Goal: Information Seeking & Learning: Learn about a topic

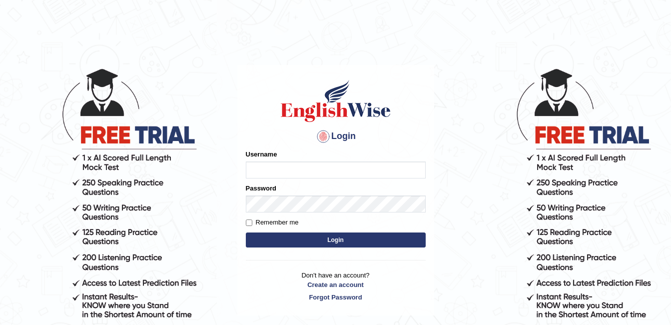
type input "9bands"
click at [291, 237] on button "Login" at bounding box center [336, 239] width 180 height 15
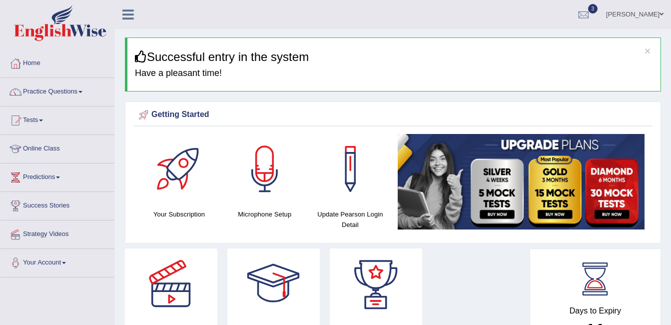
click at [368, 295] on div at bounding box center [376, 283] width 70 height 70
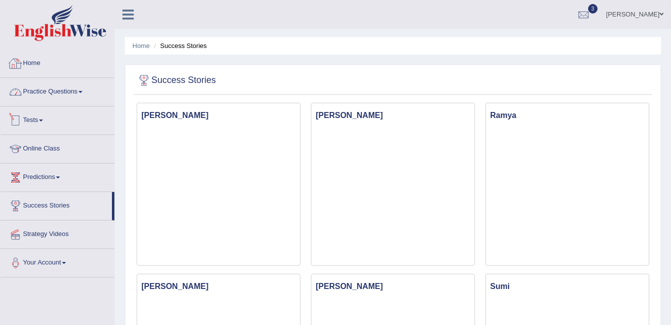
click at [32, 69] on link "Home" at bounding box center [57, 61] width 114 height 25
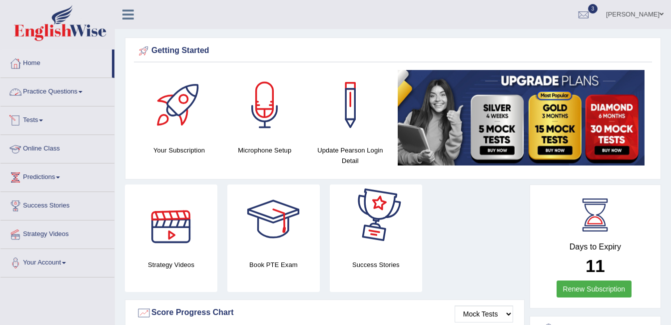
click at [55, 91] on link "Practice Questions" at bounding box center [57, 90] width 114 height 25
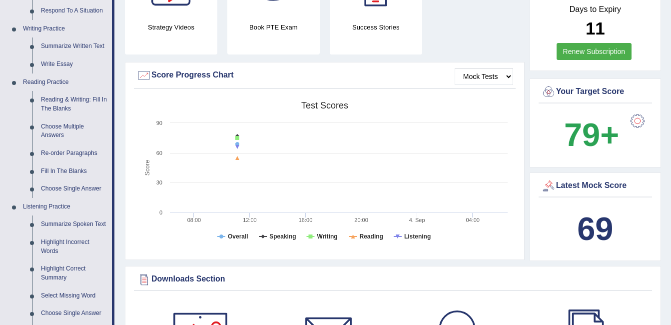
scroll to position [300, 0]
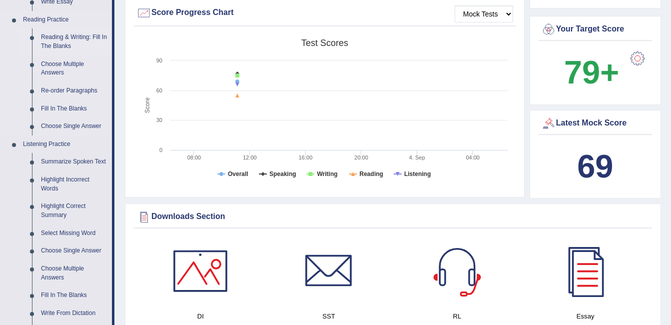
click at [64, 37] on link "Reading & Writing: Fill In The Blanks" at bounding box center [73, 41] width 75 height 26
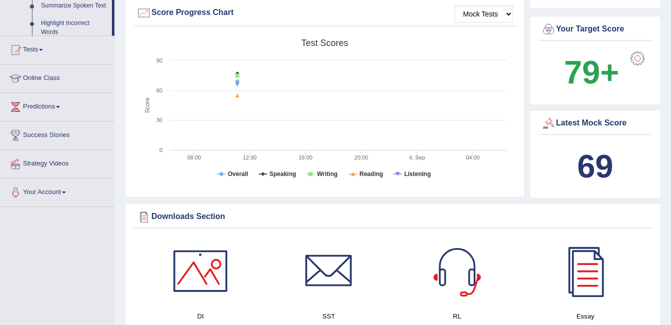
scroll to position [119, 0]
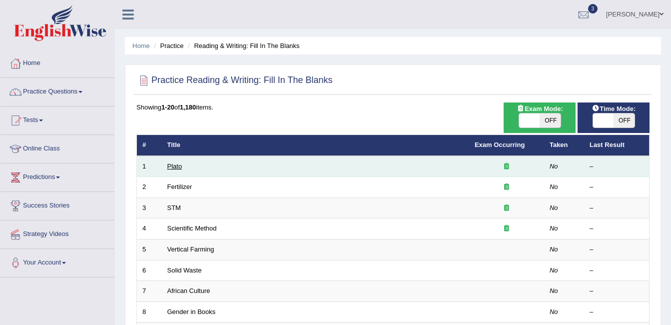
click at [174, 167] on link "Plato" at bounding box center [174, 165] width 15 height 7
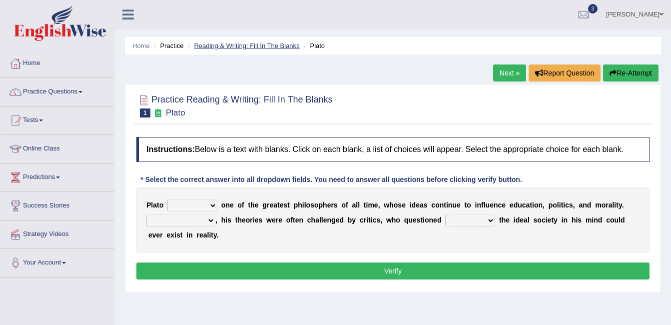
click at [230, 46] on link "Reading & Writing: Fill In The Blanks" at bounding box center [246, 45] width 105 height 7
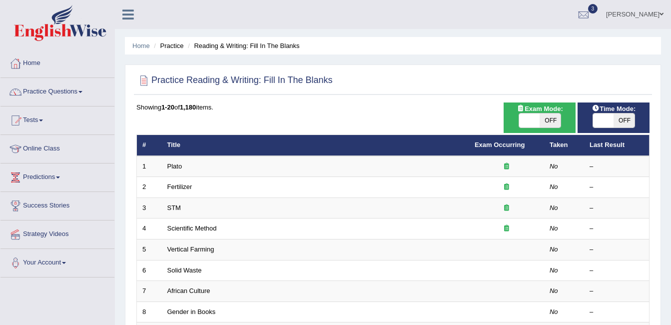
scroll to position [50, 0]
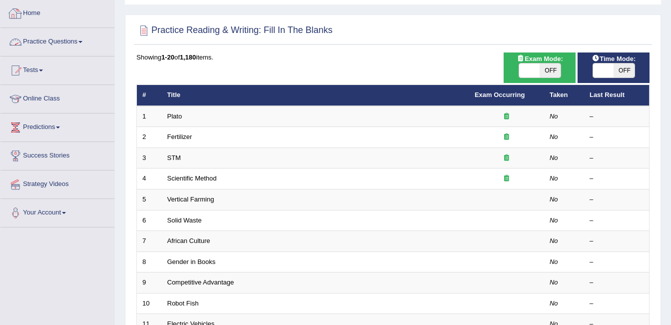
click at [303, 68] on div "Showing 1-20 of 1,180 items. # Title Exam Occurring Taken Last Result 1 Plato N…" at bounding box center [392, 311] width 513 height 518
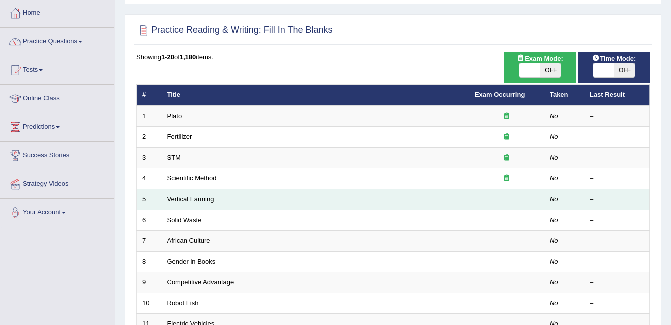
click at [202, 200] on link "Vertical Farming" at bounding box center [190, 198] width 47 height 7
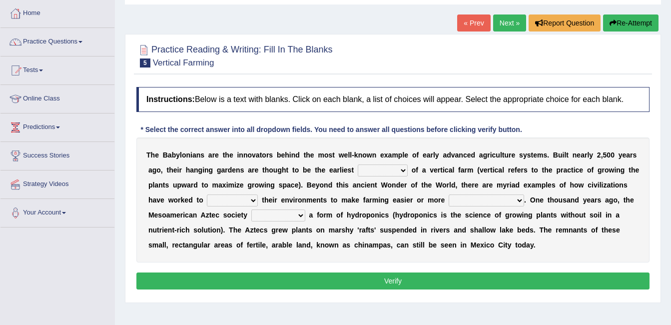
click at [358, 169] on select "prototype failure discredit protocol" at bounding box center [383, 170] width 50 height 12
select select "protocol"
click at [358, 164] on select "prototype failure discredit protocol" at bounding box center [383, 170] width 50 height 12
click at [207, 202] on select "manipulate escape respect disarrange" at bounding box center [232, 200] width 51 height 12
select select "respect"
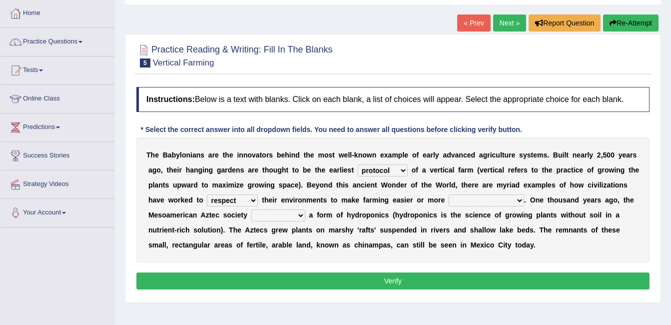
click at [207, 194] on select "manipulate escape respect disarrange" at bounding box center [232, 200] width 51 height 12
click at [449, 200] on select "productive constructive connective counterproductive" at bounding box center [486, 200] width 75 height 12
select select "productive"
click at [449, 194] on select "productive constructive connective counterproductive" at bounding box center [486, 200] width 75 height 12
click at [251, 216] on select "domineered volunteered pioneered engineered" at bounding box center [278, 215] width 54 height 12
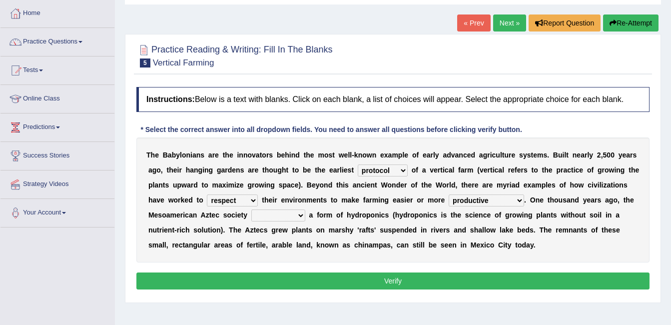
select select "engineered"
click at [251, 209] on select "domineered volunteered pioneered engineered" at bounding box center [278, 215] width 54 height 12
click at [248, 278] on button "Verify" at bounding box center [392, 280] width 513 height 17
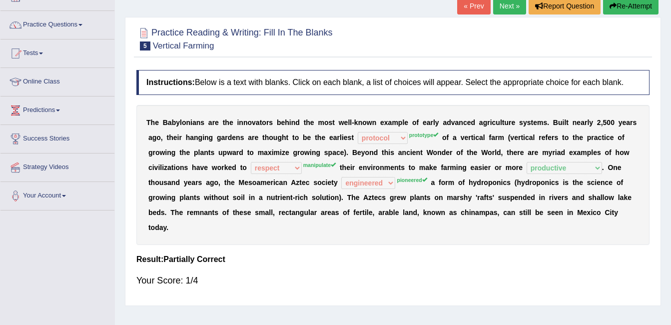
scroll to position [50, 0]
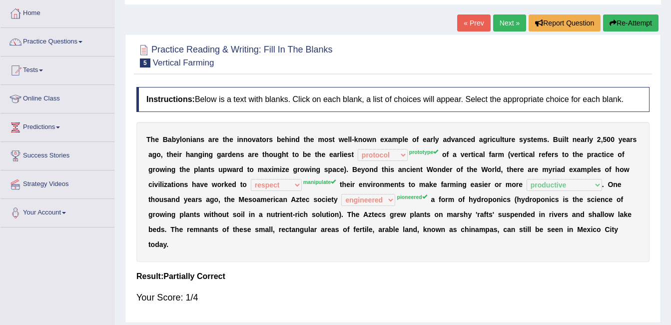
click at [507, 23] on link "Next »" at bounding box center [509, 22] width 33 height 17
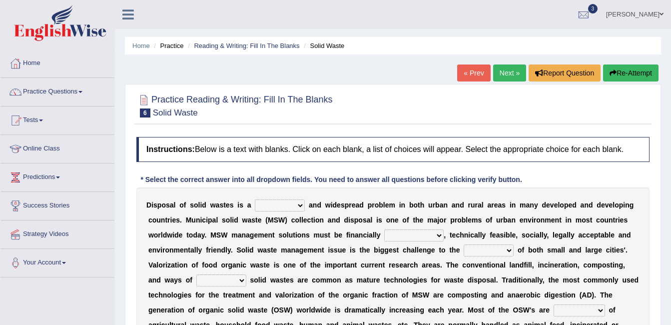
scroll to position [50, 0]
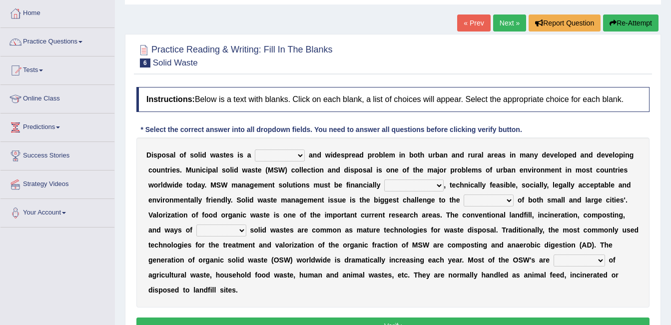
click at [257, 152] on select "slanting stinging stalling shafting" at bounding box center [280, 155] width 50 height 12
select select "stinging"
click at [255, 149] on select "slanting stinging stalling shafting" at bounding box center [280, 155] width 50 height 12
click at [384, 184] on select "unattainable sustainable objectionable treasonable" at bounding box center [413, 185] width 59 height 12
select select "sustainable"
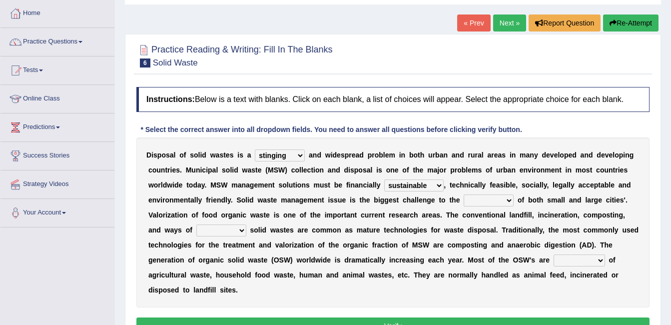
click at [384, 179] on select "unattainable sustainable objectionable treasonable" at bounding box center [413, 185] width 59 height 12
click at [464, 197] on select "plants culture authorities history" at bounding box center [489, 200] width 50 height 12
select select "authorities"
click at [464, 194] on select "plants culture authorities history" at bounding box center [489, 200] width 50 height 12
click at [246, 224] on select "reserving preserving deserving handling" at bounding box center [221, 230] width 50 height 12
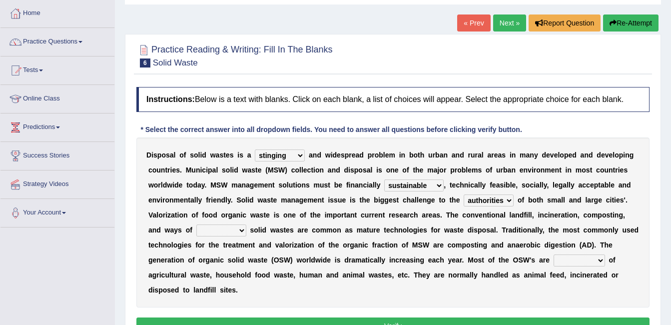
select select "preserving"
click at [246, 224] on select "reserving preserving deserving handling" at bounding box center [221, 230] width 50 height 12
click at [554, 261] on select "composed disposed composing disposing" at bounding box center [579, 260] width 51 height 12
select select "composed"
click at [554, 254] on select "composed disposed composing disposing" at bounding box center [579, 260] width 51 height 12
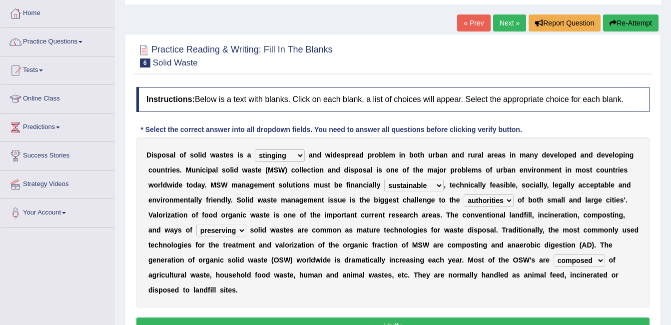
click at [334, 317] on button "Verify" at bounding box center [392, 325] width 513 height 17
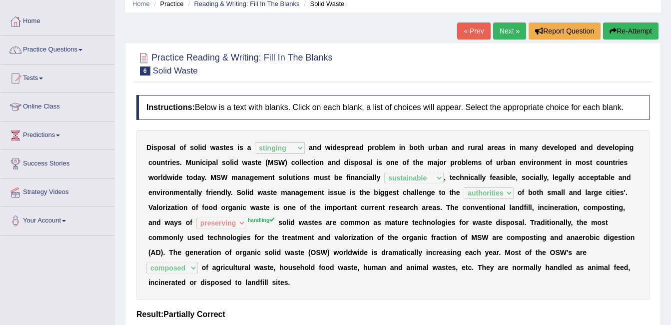
scroll to position [0, 0]
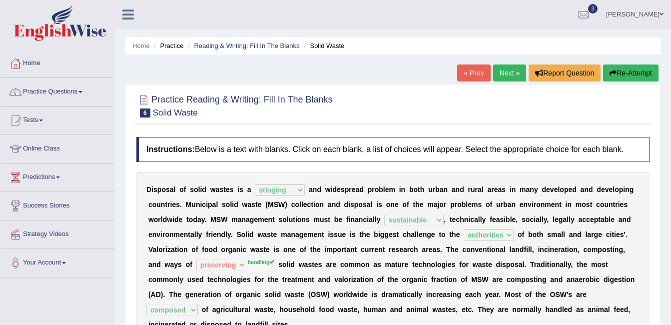
click at [513, 75] on link "Next »" at bounding box center [509, 72] width 33 height 17
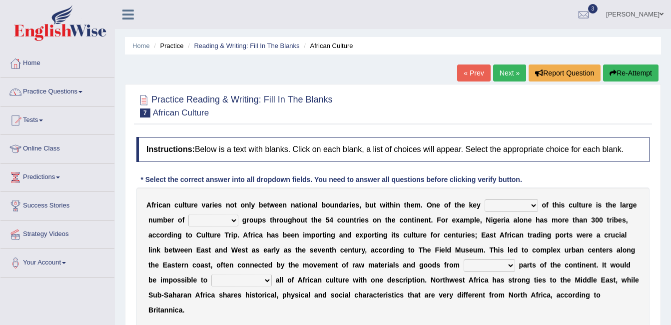
click at [485, 205] on select "conjectures features issues doubts" at bounding box center [511, 205] width 53 height 12
select select "features"
click at [485, 199] on select "conjectures features issues doubts" at bounding box center [511, 205] width 53 height 12
click at [188, 217] on select "ethic ethnic eugenic epic" at bounding box center [213, 220] width 50 height 12
click at [188, 214] on select "ethic ethnic eugenic epic" at bounding box center [213, 220] width 50 height 12
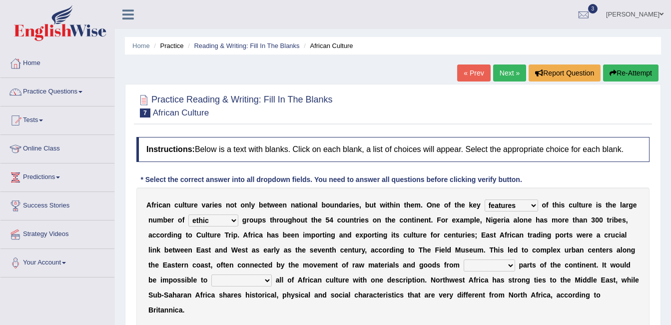
click at [188, 218] on select "ethic ethnic eugenic epic" at bounding box center [213, 220] width 50 height 12
select select "epic"
click at [188, 214] on select "ethic ethnic eugenic epic" at bounding box center [213, 220] width 50 height 12
click at [464, 263] on select "forelocked interlocked unlocked landlocked" at bounding box center [489, 265] width 51 height 12
select select "unlocked"
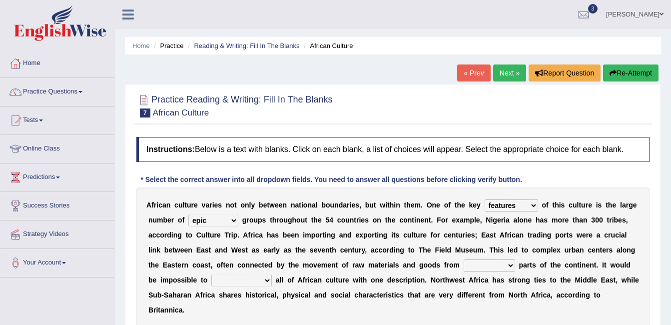
click at [464, 259] on select "forelocked interlocked unlocked landlocked" at bounding box center [489, 265] width 51 height 12
click at [272, 274] on select "characterize conceptualize symbolize synthesize" at bounding box center [241, 280] width 60 height 12
select select "symbolize"
click at [272, 274] on select "characterize conceptualize symbolize synthesize" at bounding box center [241, 280] width 60 height 12
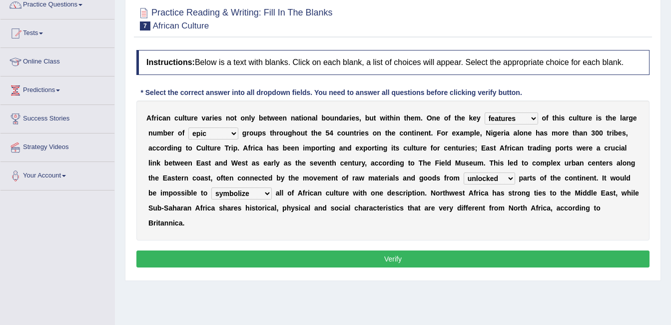
scroll to position [100, 0]
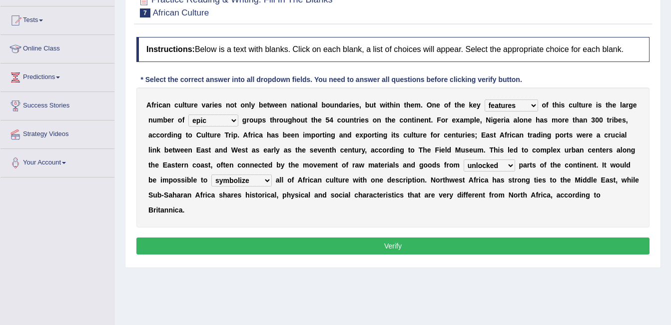
click at [485, 109] on select "conjectures features issues doubts" at bounding box center [511, 105] width 53 height 12
click at [411, 111] on div "A f r i c a n c u l t u r e v a r i e s n o t o n l y b e t w e e n n a t i o n…" at bounding box center [392, 157] width 513 height 140
click at [196, 118] on select "ethic ethnic eugenic epic" at bounding box center [213, 120] width 50 height 12
click at [322, 135] on b "t" at bounding box center [323, 135] width 2 height 8
click at [464, 167] on select "forelocked interlocked unlocked landlocked" at bounding box center [489, 165] width 51 height 12
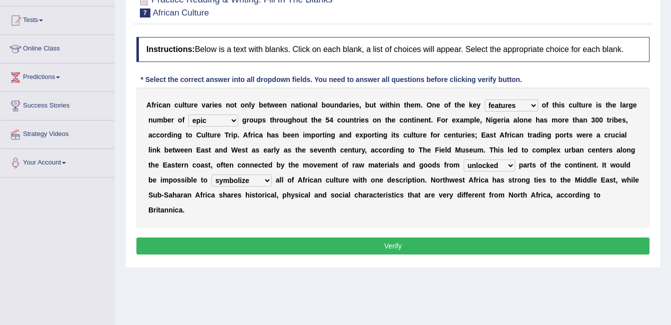
click at [464, 167] on select "forelocked interlocked unlocked landlocked" at bounding box center [489, 165] width 51 height 12
click at [321, 237] on button "Verify" at bounding box center [392, 245] width 513 height 17
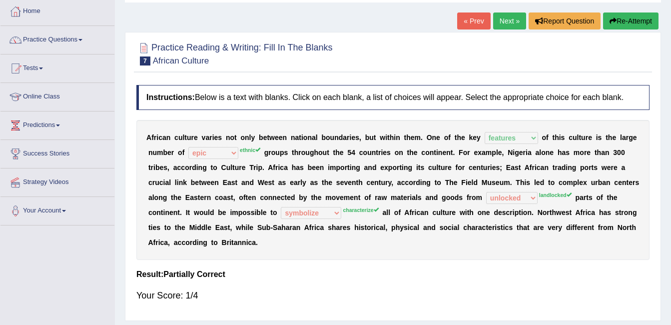
scroll to position [0, 0]
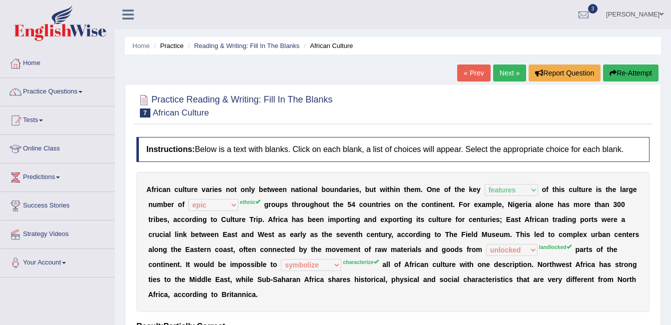
click at [506, 70] on link "Next »" at bounding box center [509, 72] width 33 height 17
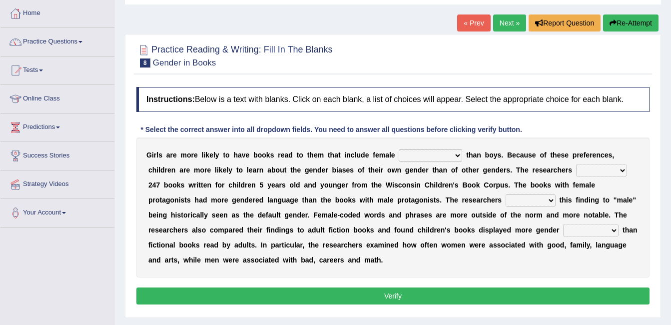
click at [423, 149] on select "protagonists cosmogonists agonists expressionists" at bounding box center [430, 155] width 63 height 12
select select "cosmogonists"
click at [399, 149] on select "protagonists cosmogonists agonists expressionists" at bounding box center [430, 155] width 63 height 12
click at [576, 167] on select "hydrolyzed paralyzed catalyzed analyzed" at bounding box center [601, 170] width 51 height 12
select select "analyzed"
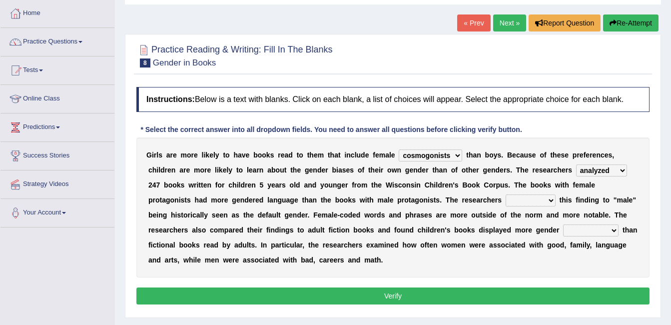
click at [576, 164] on select "hydrolyzed paralyzed catalyzed analyzed" at bounding box center [601, 170] width 51 height 12
click at [414, 147] on div "G i r l s a r e m o r e l i k e l y t o h a v e b o o k s r e a d t o t h e m t…" at bounding box center [392, 207] width 513 height 140
click at [412, 153] on select "protagonists cosmogonists agonists expressionists" at bounding box center [430, 155] width 63 height 12
select select "protagonists"
click at [399, 149] on select "protagonists cosmogonists agonists expressionists" at bounding box center [430, 155] width 63 height 12
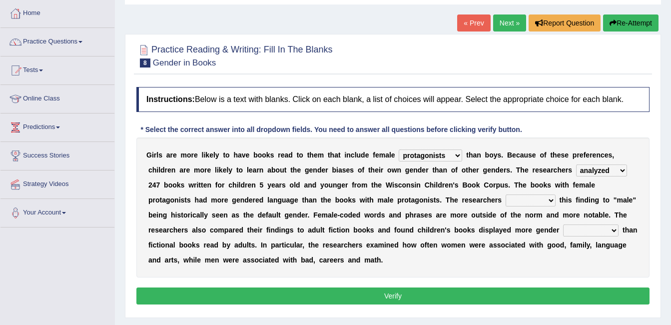
click at [506, 200] on select "contribute tribute distribute attribute" at bounding box center [531, 200] width 50 height 12
select select "attribute"
click at [506, 194] on select "contribute tribute distribute attribute" at bounding box center [531, 200] width 50 height 12
click at [563, 227] on select "stereotypes teletypes prototypes electrotypes" at bounding box center [590, 230] width 55 height 12
select select "prototypes"
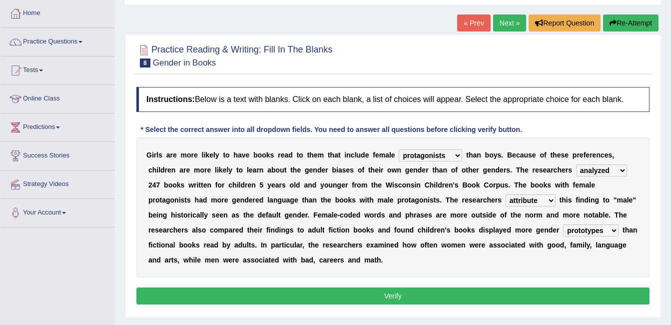
click at [563, 224] on select "stereotypes teletypes prototypes electrotypes" at bounding box center [590, 230] width 55 height 12
click at [506, 199] on select "contribute tribute distribute attribute" at bounding box center [531, 200] width 50 height 12
select select "contribute"
click at [506, 194] on select "contribute tribute distribute attribute" at bounding box center [531, 200] width 50 height 12
click at [336, 287] on button "Verify" at bounding box center [392, 295] width 513 height 17
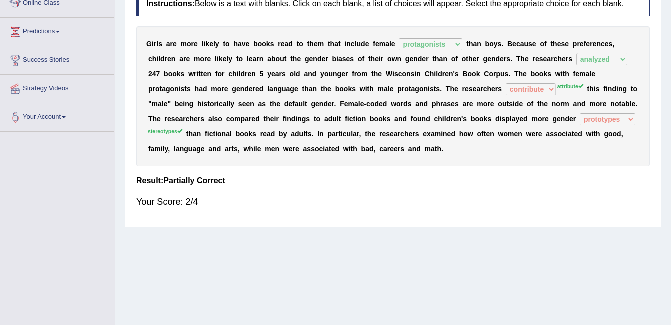
scroll to position [50, 0]
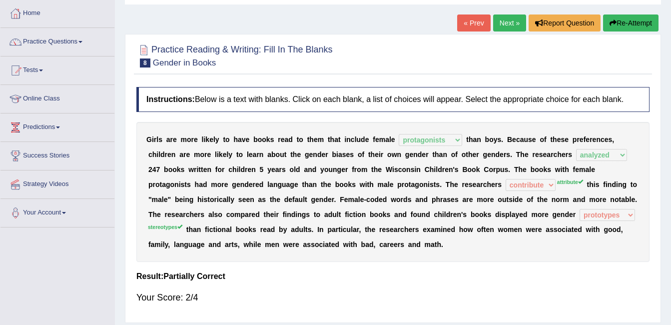
click at [509, 28] on link "Next »" at bounding box center [509, 22] width 33 height 17
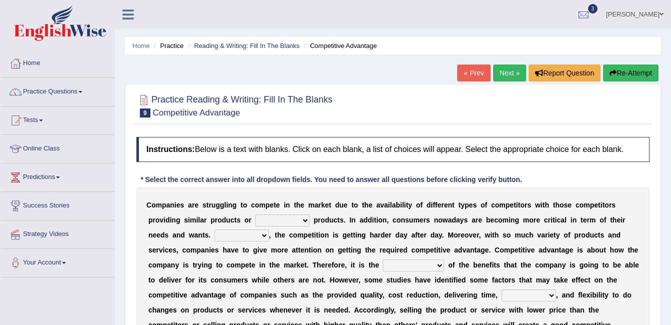
click at [255, 214] on select "constitution restitution substitution institution" at bounding box center [282, 220] width 54 height 12
select select "substitution"
click at [255, 214] on select "constitution restitution substitution institution" at bounding box center [282, 220] width 54 height 12
click at [214, 231] on select "However Instead Additionally Therefore" at bounding box center [241, 235] width 54 height 12
select select "Therefore"
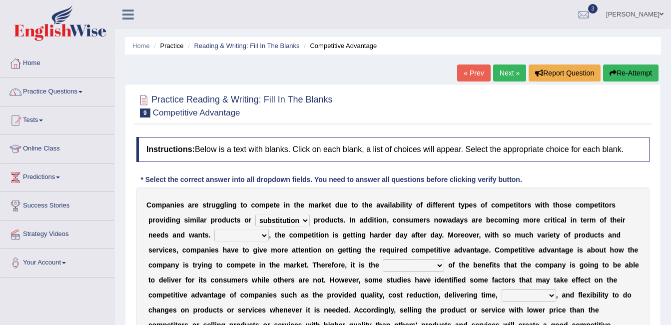
click at [214, 229] on select "However Instead Additionally Therefore" at bounding box center [241, 235] width 54 height 12
click at [383, 265] on select "dissemination ordination determination incarnation" at bounding box center [413, 265] width 61 height 12
select select "determination"
click at [383, 259] on select "dissemination ordination determination incarnation" at bounding box center [413, 265] width 61 height 12
click at [473, 261] on b "b" at bounding box center [475, 265] width 4 height 8
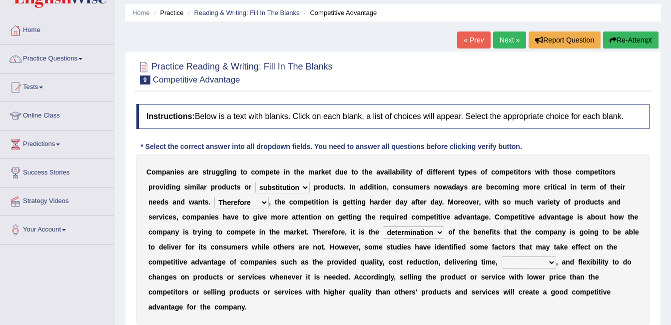
scroll to position [50, 0]
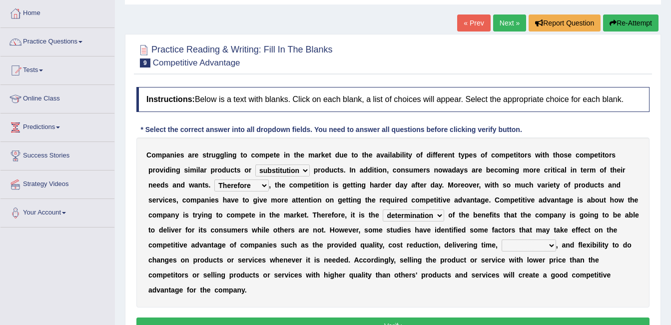
click at [502, 243] on select "captivation aggregation deprivation innovation" at bounding box center [529, 245] width 54 height 12
select select "innovation"
click at [502, 239] on select "captivation aggregation deprivation innovation" at bounding box center [529, 245] width 54 height 12
click at [292, 317] on button "Verify" at bounding box center [392, 325] width 513 height 17
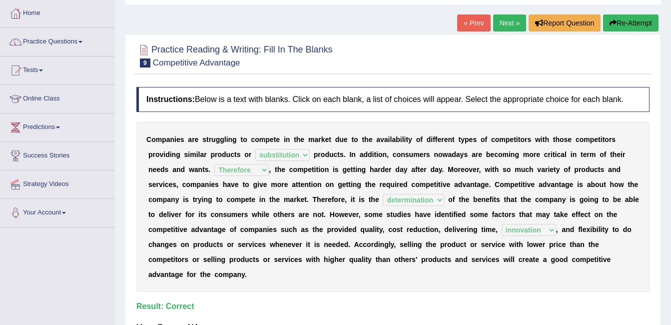
click at [506, 28] on link "Next »" at bounding box center [509, 22] width 33 height 17
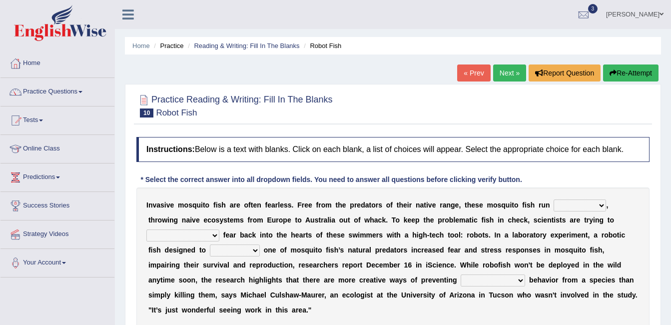
click at [554, 204] on select "occupant flippant rampant concordant" at bounding box center [580, 205] width 52 height 12
select select "flippant"
click at [554, 199] on select "occupant flippant rampant concordant" at bounding box center [580, 205] width 52 height 12
click at [219, 229] on select "accept spike strike drake" at bounding box center [182, 235] width 73 height 12
select select "spike"
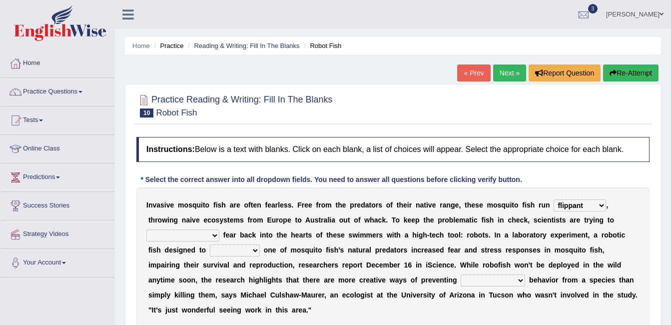
click at [219, 229] on select "accept spike strike drake" at bounding box center [182, 235] width 73 height 12
click at [260, 244] on select "bequest mimic battle conquest" at bounding box center [235, 250] width 50 height 12
select select "battle"
click at [260, 244] on select "bequest mimic battle conquest" at bounding box center [235, 250] width 50 height 12
click at [461, 277] on select "unprivileged unprecedented uncharted unwanted" at bounding box center [493, 280] width 64 height 12
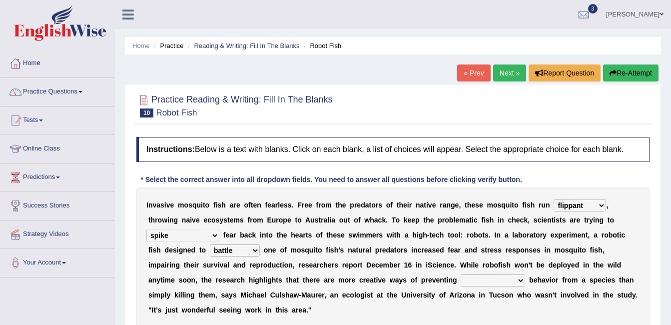
select select "unwanted"
click at [461, 274] on select "unprivileged unprecedented uncharted unwanted" at bounding box center [493, 280] width 64 height 12
click at [554, 204] on select "occupant flippant rampant concordant" at bounding box center [580, 205] width 52 height 12
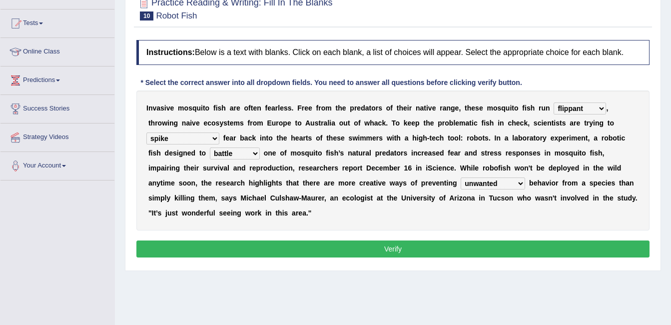
scroll to position [100, 0]
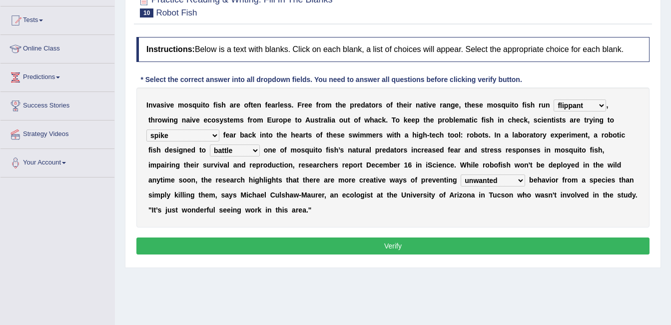
click at [369, 237] on button "Verify" at bounding box center [392, 245] width 513 height 17
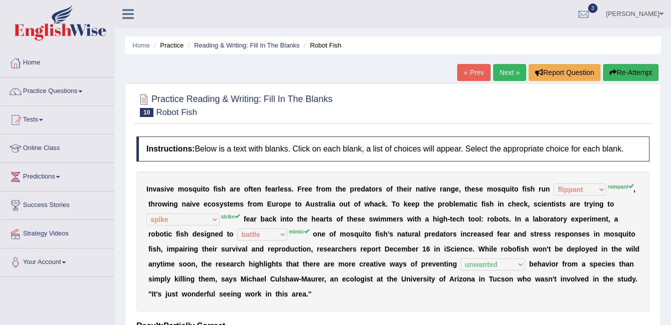
scroll to position [0, 0]
click at [503, 78] on link "Next »" at bounding box center [509, 72] width 33 height 17
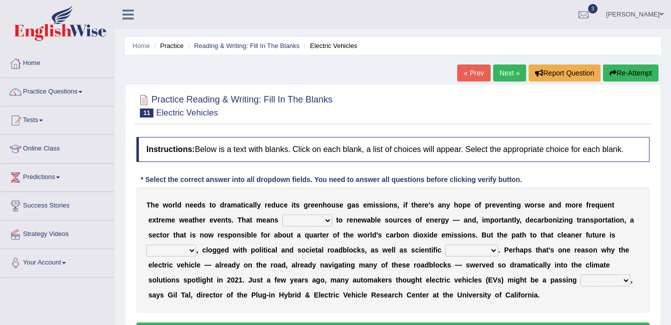
click at [282, 220] on select "grafting drafting crafting shifting" at bounding box center [307, 220] width 50 height 12
select select "shifting"
click at [282, 214] on select "grafting drafting crafting shifting" at bounding box center [307, 220] width 50 height 12
click at [196, 244] on select "daunting daunted daunt dauntless" at bounding box center [171, 250] width 50 height 12
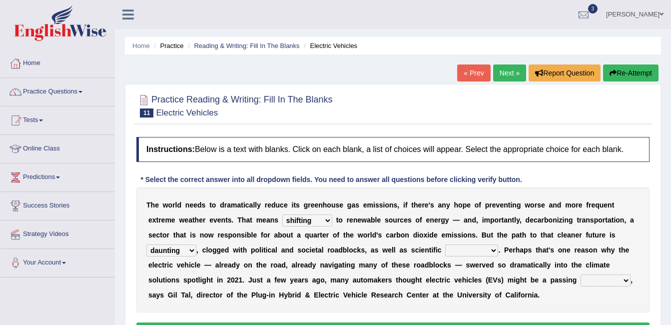
click at [196, 244] on select "daunting daunted daunt dauntless" at bounding box center [171, 250] width 50 height 12
select select "daunted"
click at [196, 244] on select "daunting daunted daunt dauntless" at bounding box center [171, 250] width 50 height 12
click at [445, 251] on select "spectacles obstacles tentacles receptacles" at bounding box center [471, 250] width 53 height 12
select select "obstacles"
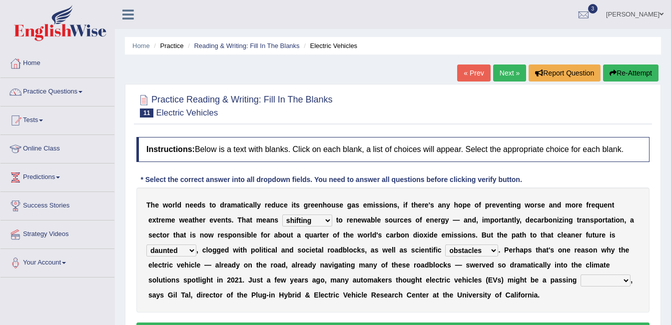
click at [445, 244] on select "spectacles obstacles tentacles receptacles" at bounding box center [471, 250] width 53 height 12
click at [581, 278] on select "fad gad tad lad" at bounding box center [606, 280] width 50 height 12
select select "lad"
click at [581, 274] on select "fad gad tad lad" at bounding box center [606, 280] width 50 height 12
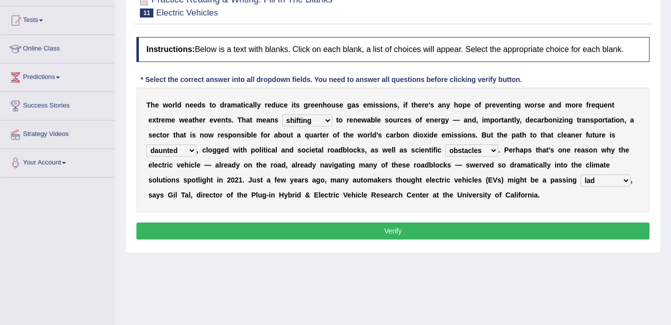
click at [308, 230] on button "Verify" at bounding box center [392, 230] width 513 height 17
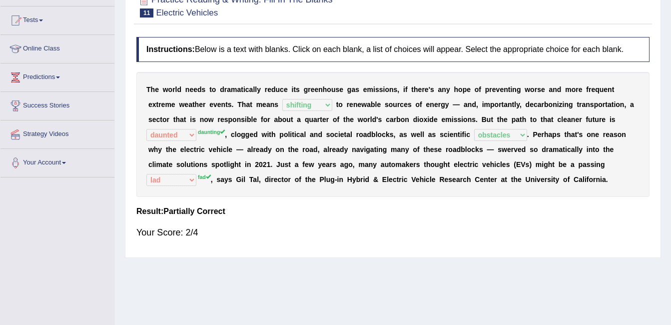
scroll to position [50, 0]
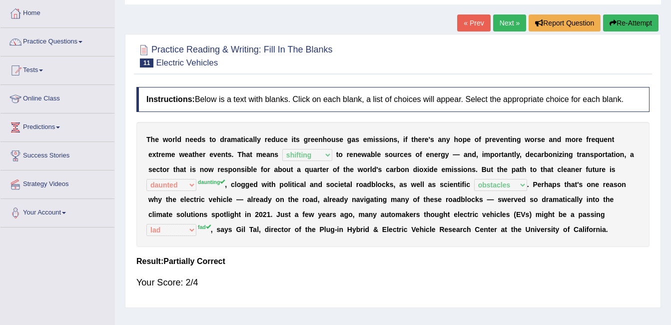
click at [511, 20] on link "Next »" at bounding box center [509, 22] width 33 height 17
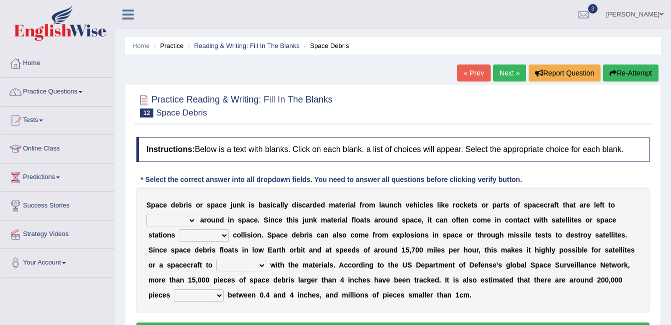
click at [155, 223] on select "twist center roam loll" at bounding box center [171, 220] width 50 height 12
select select "roam"
click at [146, 214] on select "twist center roam loll" at bounding box center [171, 220] width 50 height 12
click at [179, 232] on select "risks risk risked risking" at bounding box center [204, 235] width 50 height 12
select select "risking"
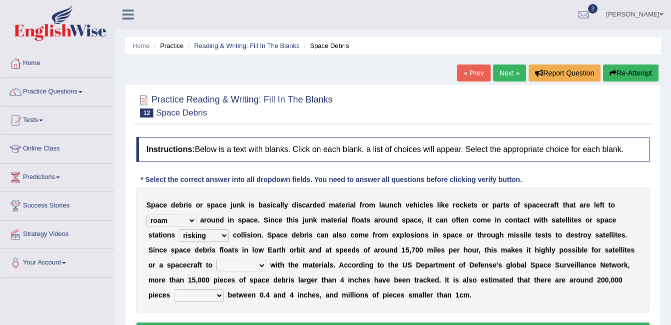
click at [179, 229] on select "risks risk risked risking" at bounding box center [204, 235] width 50 height 12
click at [216, 263] on select "collect collate collide collocate" at bounding box center [241, 265] width 50 height 12
select select "collide"
click at [216, 259] on select "collect collate collide collocate" at bounding box center [241, 265] width 50 height 12
click at [224, 289] on select "sized sizing size sizes" at bounding box center [199, 295] width 50 height 12
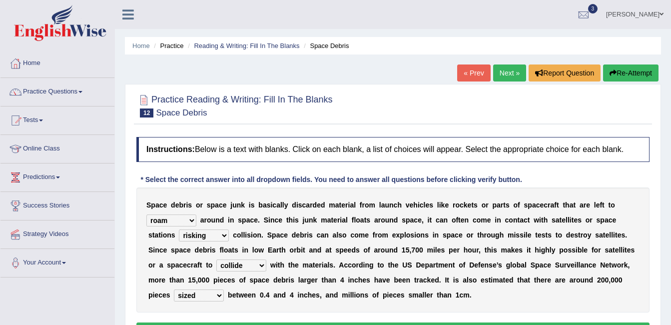
click at [224, 289] on select "sized sizing size sizes" at bounding box center [199, 295] width 50 height 12
click at [326, 269] on div "S p a c e d e b r i s o r s p a c e j u n k i s b a s i c a l l y d i s c a r d…" at bounding box center [392, 249] width 513 height 125
click at [216, 264] on select "collect collate collide collocate" at bounding box center [241, 265] width 50 height 12
click at [224, 289] on select "sized sizing size sizes" at bounding box center [199, 295] width 50 height 12
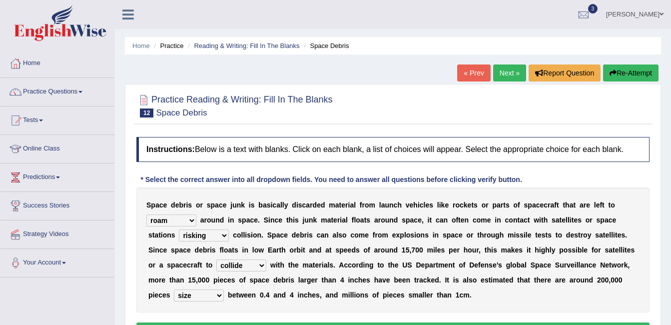
click at [597, 280] on b "2" at bounding box center [599, 280] width 4 height 8
click at [224, 289] on select "sized sizing size sizes" at bounding box center [199, 295] width 50 height 12
select select "sized"
click at [224, 289] on select "sized sizing size sizes" at bounding box center [199, 295] width 50 height 12
click at [411, 242] on div "S p a c e d e b r i s o r s p a c e j u n k i s b a s i c a l l y d i s c a r d…" at bounding box center [392, 249] width 513 height 125
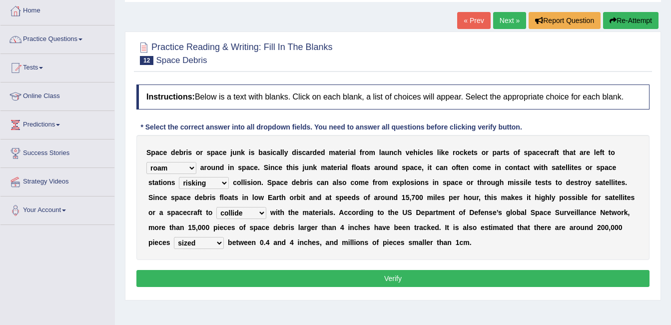
scroll to position [150, 0]
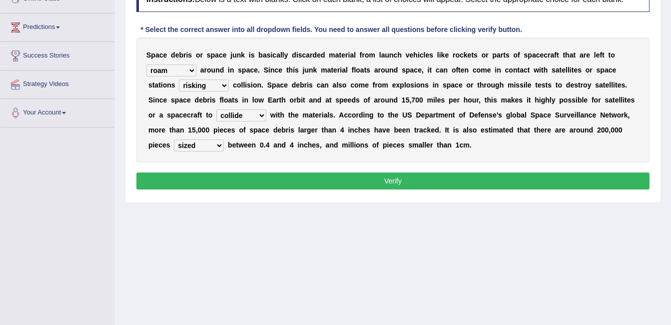
click at [374, 186] on button "Verify" at bounding box center [392, 180] width 513 height 17
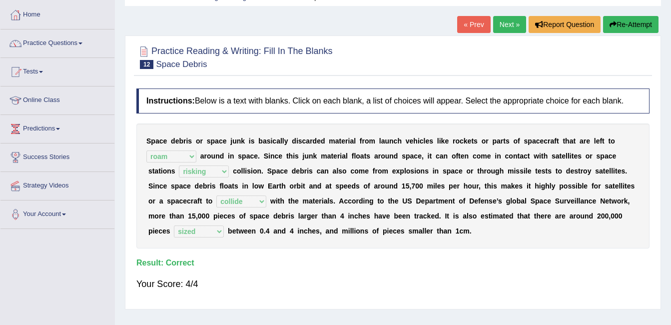
scroll to position [0, 0]
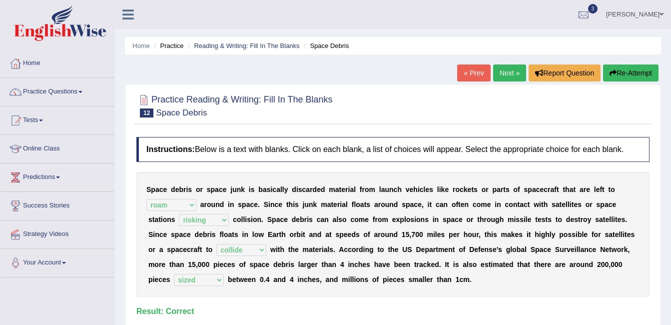
click at [493, 72] on link "Next »" at bounding box center [509, 72] width 33 height 17
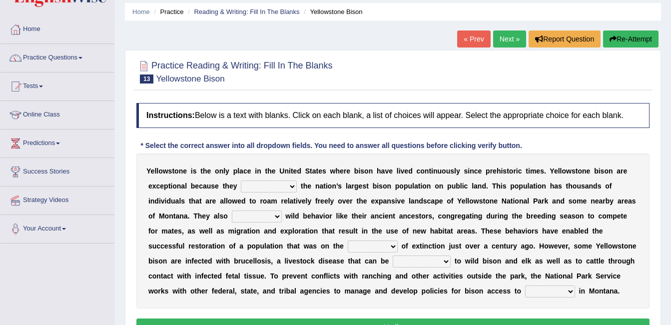
scroll to position [50, 0]
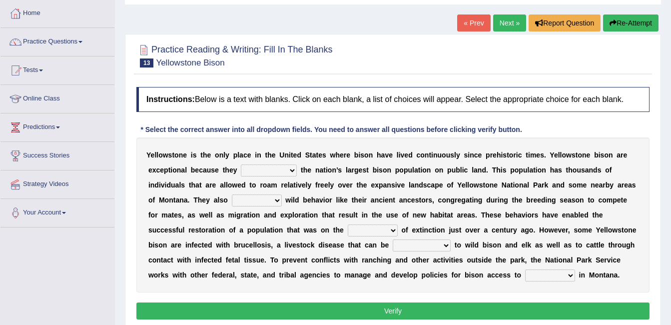
click at [241, 169] on select "congregate comprise consist compromise" at bounding box center [269, 170] width 56 height 12
select select "consist"
click at [241, 164] on select "congregate comprise consist compromise" at bounding box center [269, 170] width 56 height 12
click at [232, 197] on select "exhibit disregard resist encourage" at bounding box center [257, 200] width 50 height 12
select select "exhibit"
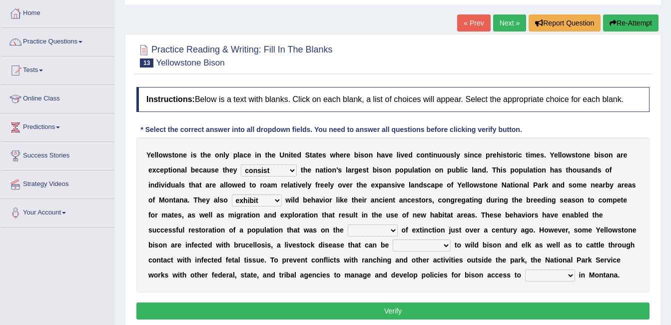
click at [232, 194] on select "exhibit disregard resist encourage" at bounding box center [257, 200] width 50 height 12
click at [232, 202] on select "exhibit disregard resist encourage" at bounding box center [257, 200] width 50 height 12
click at [291, 196] on b "i" at bounding box center [292, 200] width 2 height 8
click at [348, 227] on select "brine brink danger brindle" at bounding box center [373, 230] width 50 height 12
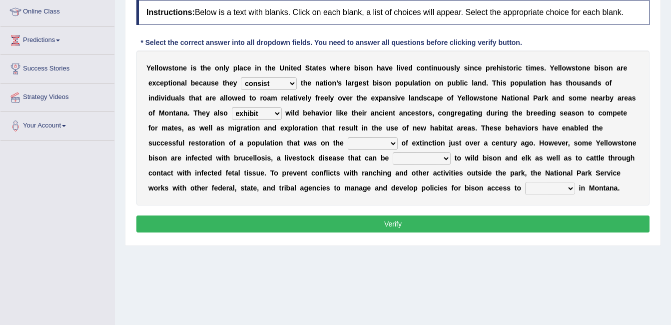
scroll to position [150, 0]
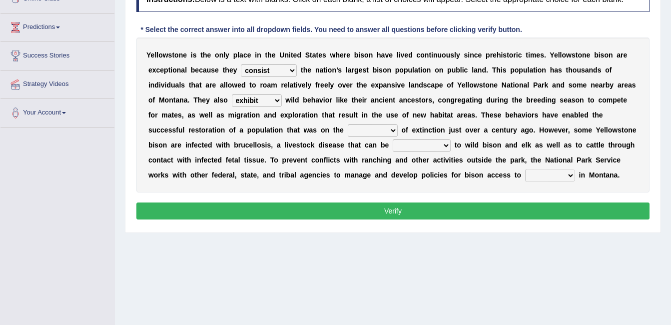
click at [348, 128] on select "brine brink danger brindle" at bounding box center [373, 130] width 50 height 12
select select "danger"
click at [348, 124] on select "brine brink danger brindle" at bounding box center [373, 130] width 50 height 12
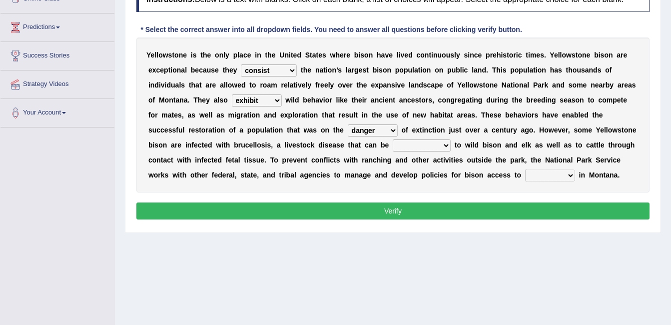
click at [393, 146] on select "transplanted transported transgressed transmitted" at bounding box center [422, 145] width 58 height 12
select select "transmitted"
click at [393, 139] on select "transplanted transported transgressed transmitted" at bounding box center [422, 145] width 58 height 12
click at [525, 175] on select "habitat habitat habitant food" at bounding box center [550, 175] width 50 height 12
select select "habitat"
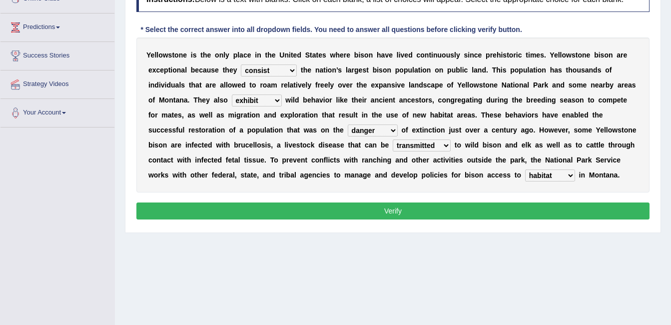
click at [525, 169] on select "habitat habitat habitant food" at bounding box center [550, 175] width 50 height 12
click at [286, 212] on button "Verify" at bounding box center [392, 210] width 513 height 17
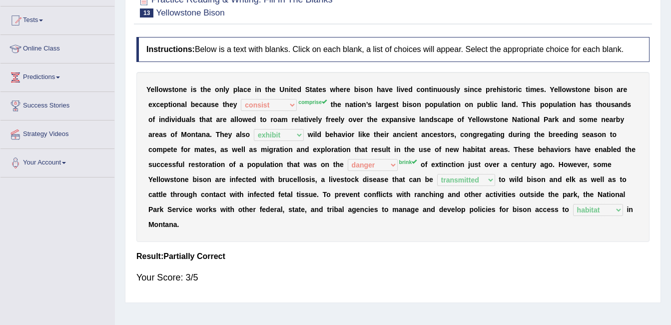
scroll to position [0, 0]
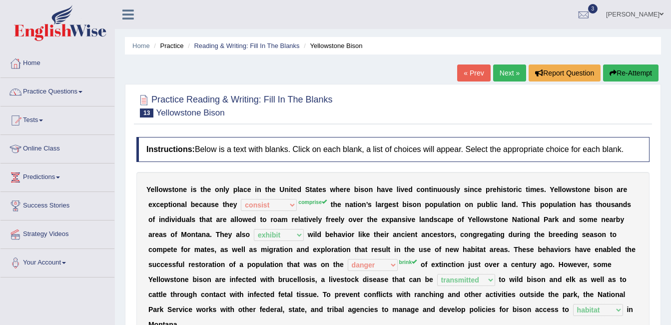
click at [502, 69] on link "Next »" at bounding box center [509, 72] width 33 height 17
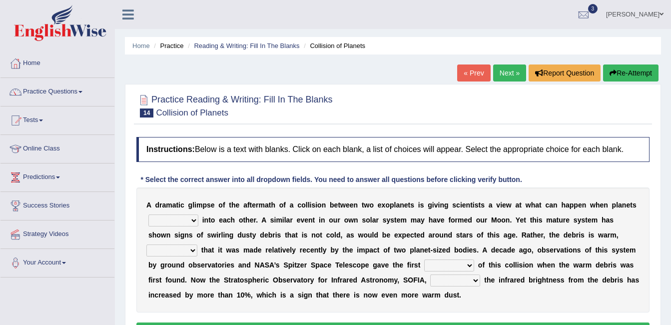
click at [175, 219] on select "crash explore roam implode" at bounding box center [173, 220] width 50 height 12
select select "crash"
click at [148, 214] on select "crash explore roam implode" at bounding box center [173, 220] width 50 height 12
click at [197, 244] on select "reinforcing sentencing forging conducing" at bounding box center [171, 250] width 51 height 12
select select "forging"
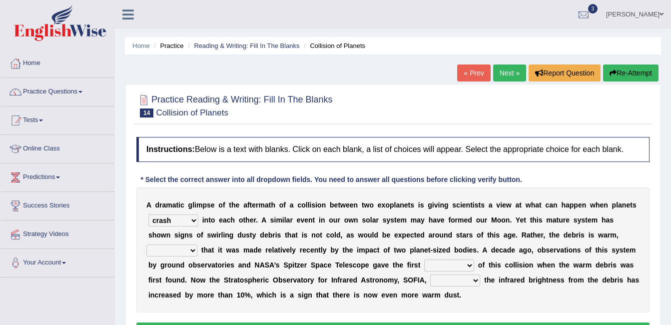
click at [197, 244] on select "reinforcing sentencing forging conducing" at bounding box center [171, 250] width 51 height 12
click at [424, 263] on select "pints faints hints taints" at bounding box center [449, 265] width 50 height 12
select select "hints"
click at [424, 259] on select "pints faints hints taints" at bounding box center [449, 265] width 50 height 12
click at [430, 277] on select "concealed revealed repealed unsealed" at bounding box center [455, 280] width 50 height 12
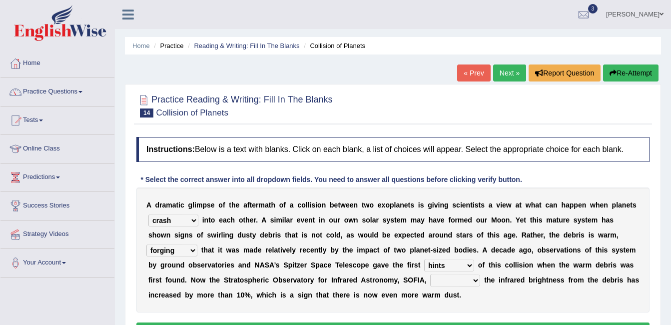
select select "revealed"
click at [430, 274] on select "concealed revealed repealed unsealed" at bounding box center [455, 280] width 50 height 12
click at [495, 248] on b "e" at bounding box center [497, 250] width 4 height 8
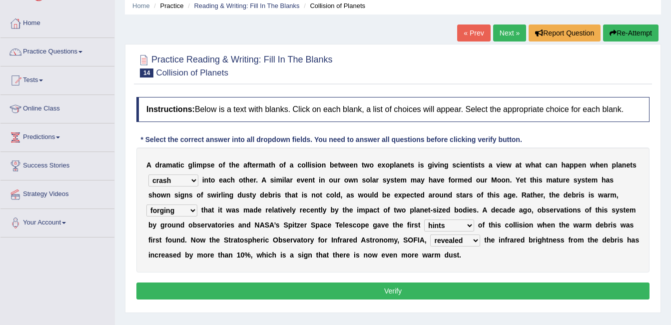
scroll to position [100, 0]
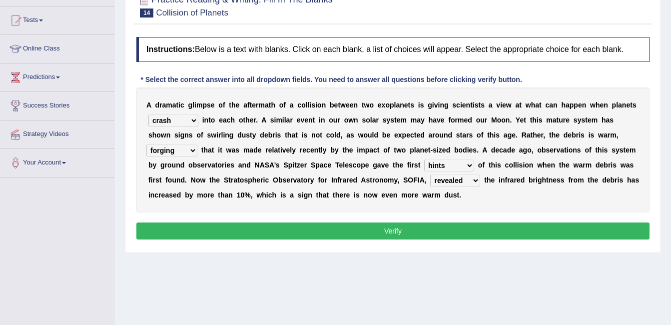
click at [391, 233] on button "Verify" at bounding box center [392, 230] width 513 height 17
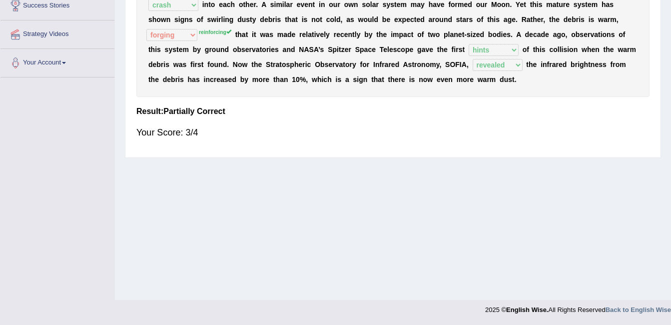
scroll to position [0, 0]
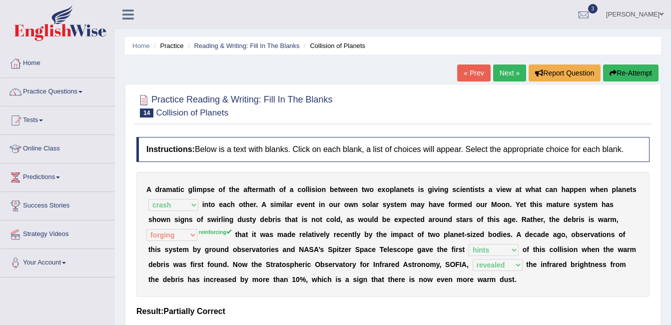
click at [511, 76] on link "Next »" at bounding box center [509, 72] width 33 height 17
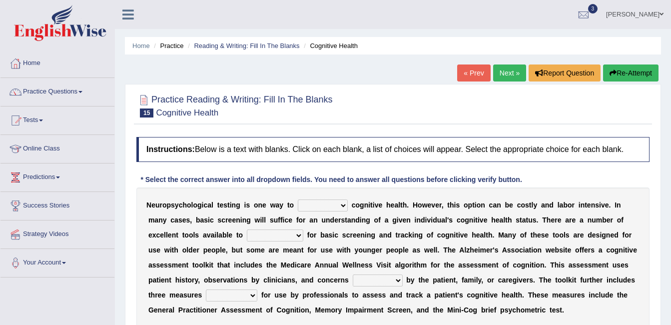
click at [302, 206] on select "obsess assess possess access" at bounding box center [323, 205] width 50 height 12
select select "access"
click at [298, 199] on select "obsess assess possess access" at bounding box center [323, 205] width 50 height 12
click at [247, 236] on select "stationers practitioners petitioners questioners" at bounding box center [275, 235] width 56 height 12
select select "practitioners"
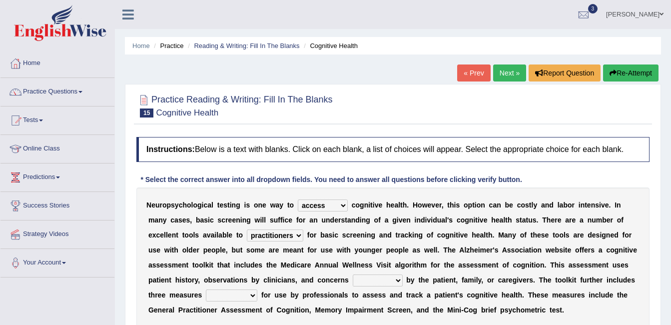
click at [247, 229] on select "stationers practitioners petitioners questioners" at bounding box center [275, 235] width 56 height 12
click at [353, 278] on select "raised rising arising praised" at bounding box center [378, 280] width 50 height 12
select select "raised"
click at [353, 274] on select "raised rising arising praised" at bounding box center [378, 280] width 50 height 12
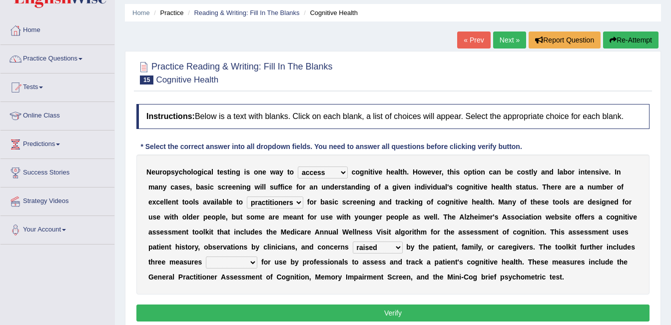
scroll to position [50, 0]
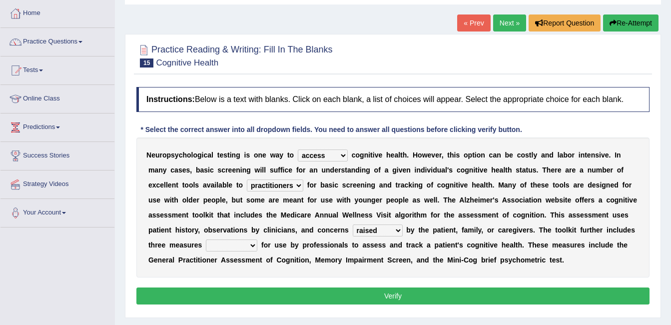
click at [257, 239] on select "validated intimidated dilapidated antedated" at bounding box center [231, 245] width 51 height 12
select select "validated"
click at [257, 239] on select "validated intimidated dilapidated antedated" at bounding box center [231, 245] width 51 height 12
click at [424, 292] on button "Verify" at bounding box center [392, 295] width 513 height 17
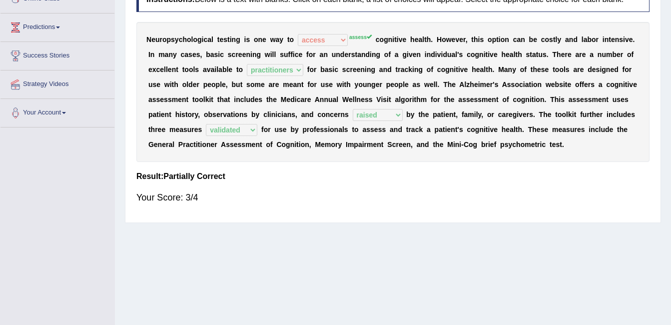
scroll to position [0, 0]
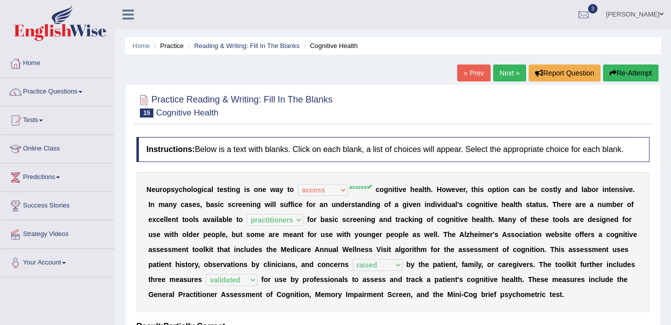
drag, startPoint x: 512, startPoint y: 70, endPoint x: 512, endPoint y: 62, distance: 8.0
click at [512, 70] on link "Next »" at bounding box center [509, 72] width 33 height 17
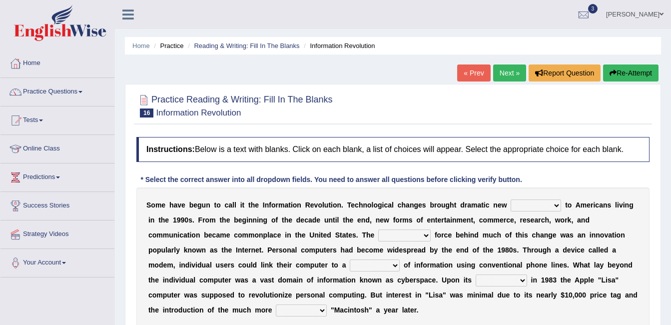
click at [511, 204] on select "challenges puzzles options confusion" at bounding box center [536, 205] width 50 height 12
select select "challenges"
click at [511, 199] on select "challenges puzzles options confusion" at bounding box center [536, 205] width 50 height 12
click at [517, 205] on select "challenges puzzles options confusion" at bounding box center [536, 205] width 50 height 12
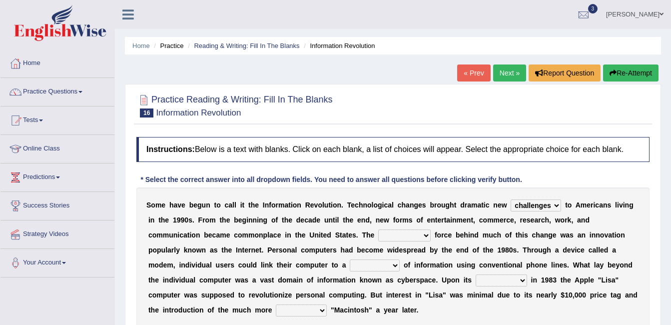
click at [526, 204] on select "challenges puzzles options confusion" at bounding box center [536, 205] width 50 height 12
click at [511, 199] on select "challenges puzzles options confusion" at bounding box center [536, 205] width 50 height 12
click at [378, 233] on select "unremitting uninspiring driving insinuating" at bounding box center [404, 235] width 52 height 12
select select "driving"
click at [378, 229] on select "unremitting uninspiring driving insinuating" at bounding box center [404, 235] width 52 height 12
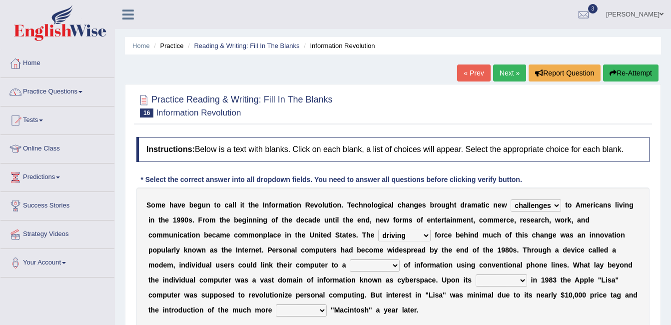
click at [350, 266] on select "magnitude bulk wealth volume" at bounding box center [375, 265] width 50 height 12
select select "magnitude"
click at [350, 259] on select "magnitude bulk wealth volume" at bounding box center [375, 265] width 50 height 12
click at [476, 279] on select "relief release publication emission" at bounding box center [501, 280] width 51 height 12
select select "release"
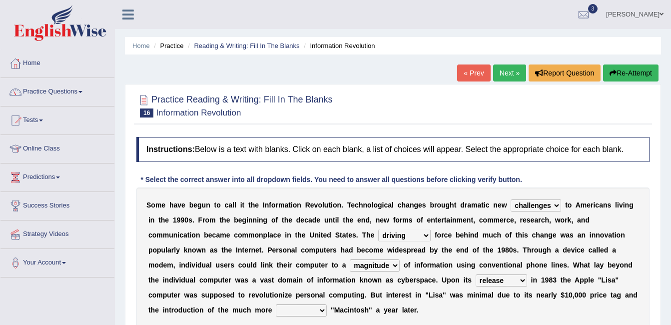
click at [476, 274] on select "relief release publication emission" at bounding box center [501, 280] width 51 height 12
click at [327, 304] on select "convenient affordable advanced formidable" at bounding box center [301, 310] width 51 height 12
select select "advanced"
click at [327, 304] on select "convenient affordable advanced formidable" at bounding box center [301, 310] width 51 height 12
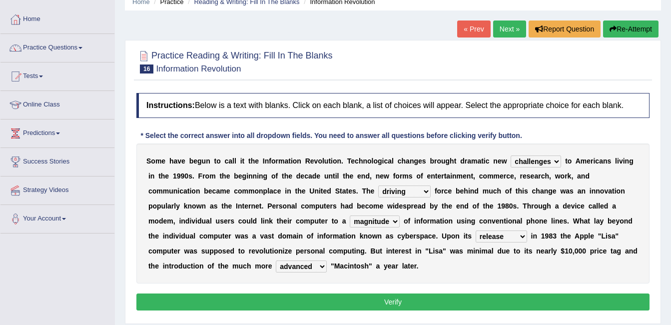
scroll to position [100, 0]
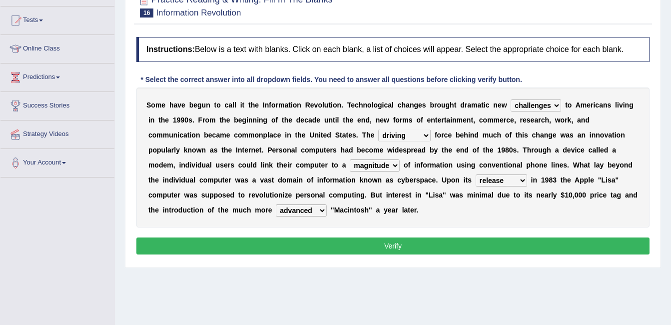
click at [333, 244] on button "Verify" at bounding box center [392, 245] width 513 height 17
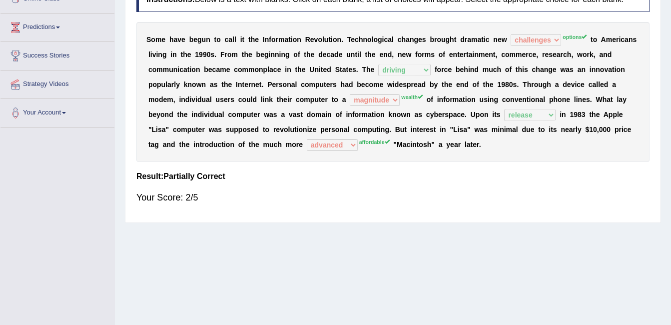
scroll to position [0, 0]
